Goal: Information Seeking & Learning: Learn about a topic

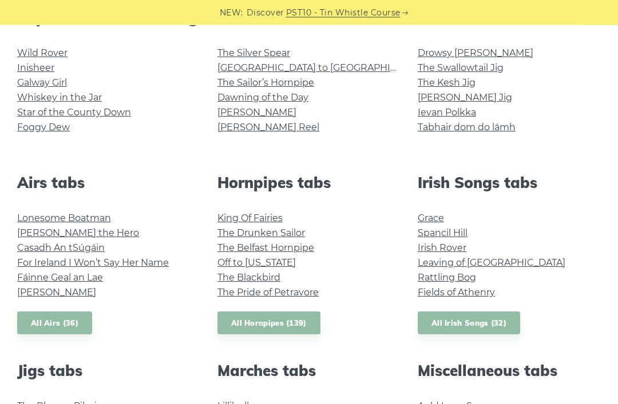
scroll to position [319, 0]
click at [485, 327] on link "All Irish Songs (32)" at bounding box center [468, 323] width 102 height 23
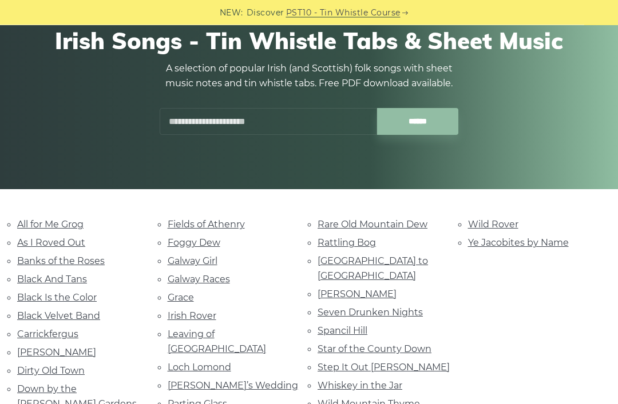
scroll to position [111, 0]
click at [65, 335] on link "Carrickfergus" at bounding box center [47, 334] width 61 height 11
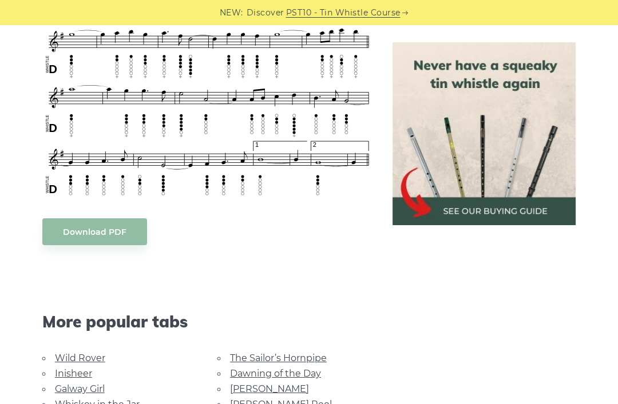
scroll to position [490, 0]
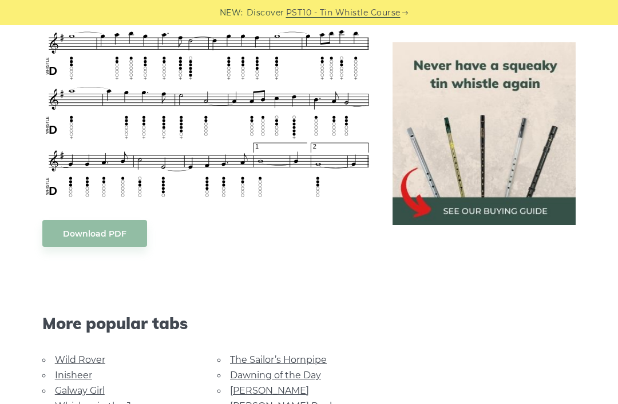
click at [129, 249] on body "NEW: Discover PST10 - Tin Whistle Course Lessons Fingering Charts Tabs & Notes …" at bounding box center [309, 382] width 618 height 1744
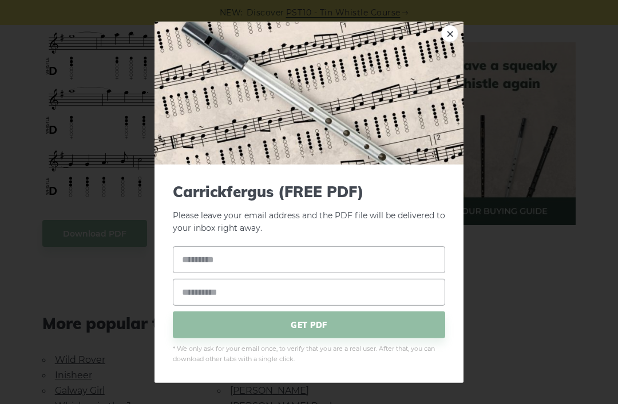
click at [446, 25] on link "×" at bounding box center [449, 33] width 17 height 17
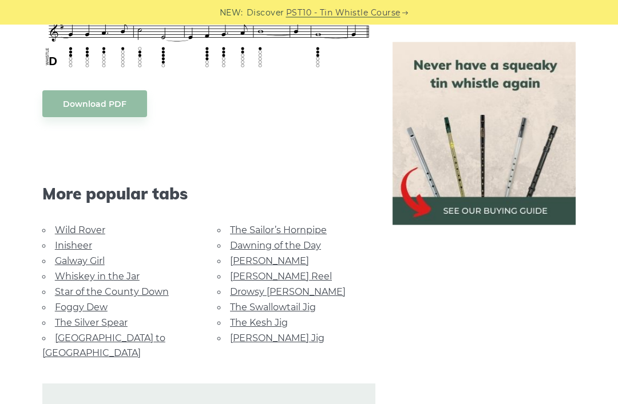
scroll to position [621, 0]
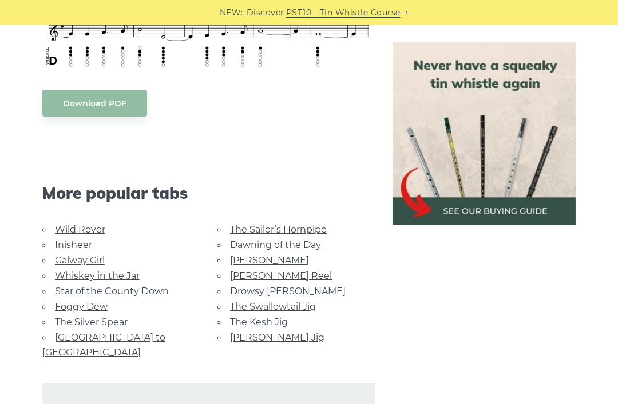
click at [93, 235] on link "Wild Rover" at bounding box center [80, 229] width 50 height 11
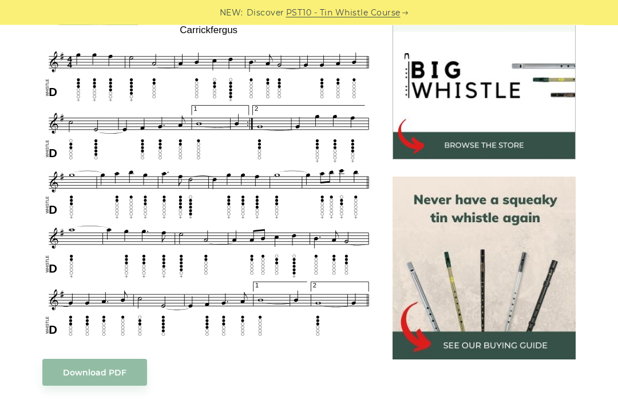
scroll to position [352, 0]
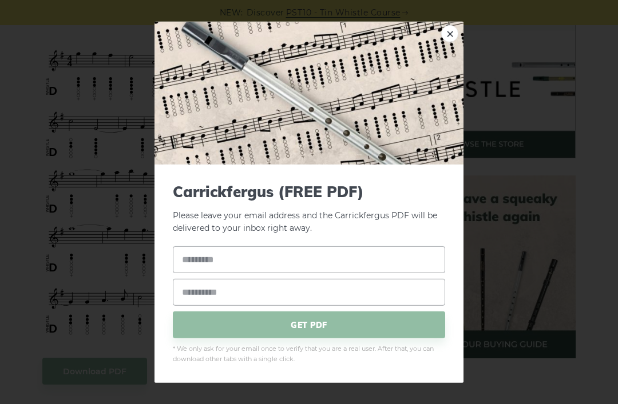
click at [445, 42] on link "×" at bounding box center [449, 33] width 17 height 17
